Goal: Navigation & Orientation: Find specific page/section

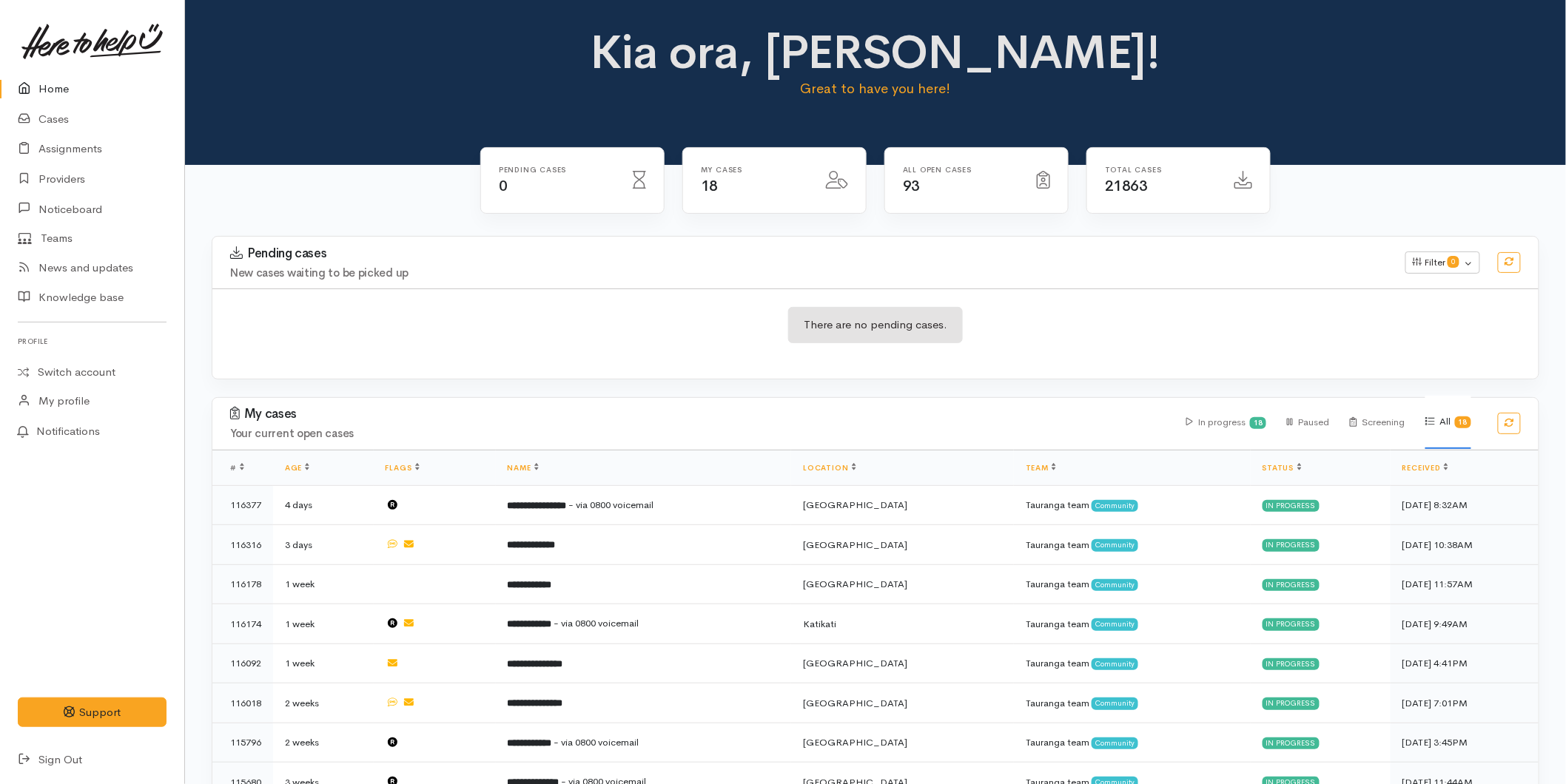
click at [65, 86] on link "Home" at bounding box center [92, 89] width 184 height 30
click at [40, 85] on link "Home" at bounding box center [92, 89] width 184 height 30
